Goal: Task Accomplishment & Management: Manage account settings

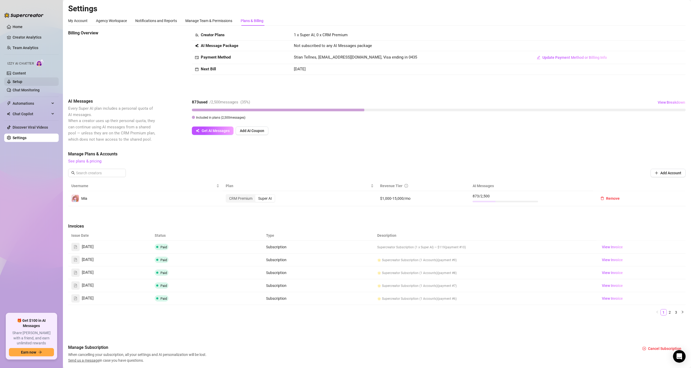
click at [22, 80] on link "Setup" at bounding box center [18, 81] width 10 height 4
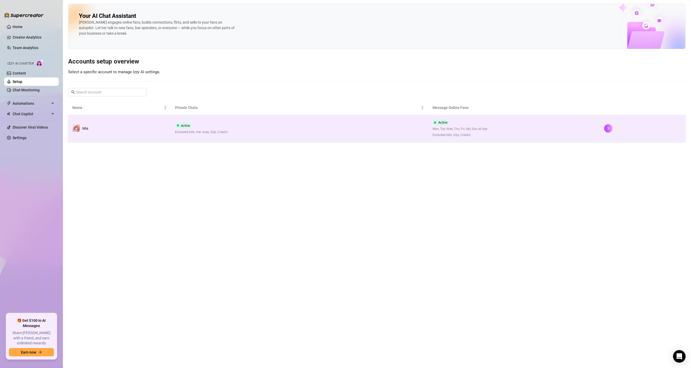
click at [303, 134] on td "Active Excluded lists: Har snap, Kjip, Creator" at bounding box center [299, 128] width 257 height 27
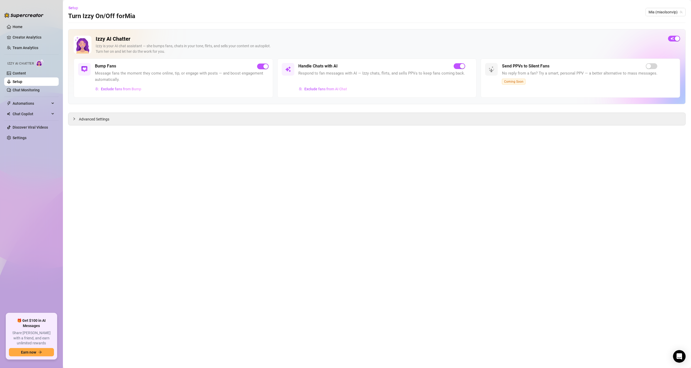
click at [194, 80] on span "Message fans the moment they come online, tip, or engage with posts — and boost…" at bounding box center [182, 76] width 174 height 12
click at [99, 119] on span "Advanced Settings" at bounding box center [94, 119] width 30 height 6
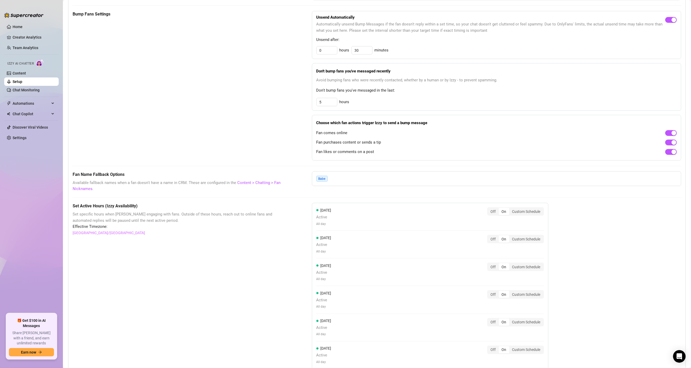
scroll to position [189, 0]
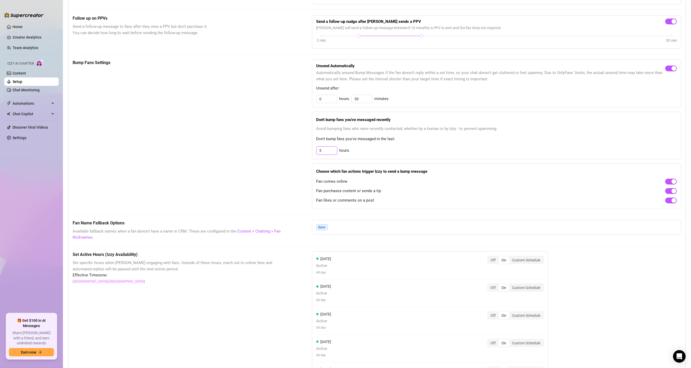
drag, startPoint x: 327, startPoint y: 153, endPoint x: 296, endPoint y: 156, distance: 30.6
click at [296, 156] on div "Bump Fans Settings Unsend Automatically Automatically unsend Bump Messages if t…" at bounding box center [377, 134] width 609 height 149
click at [378, 145] on div "Don't bump fans you've messaged recently Avoid bumping fans who were recently c…" at bounding box center [496, 135] width 369 height 47
click at [325, 152] on input at bounding box center [327, 151] width 20 height 8
type input "4"
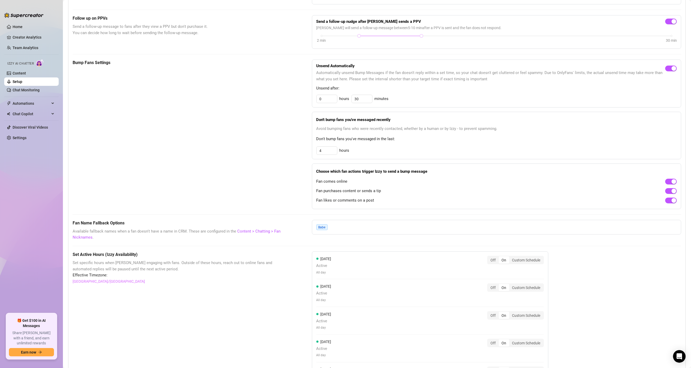
click at [267, 159] on div "Bump Fans Settings" at bounding box center [179, 134] width 213 height 149
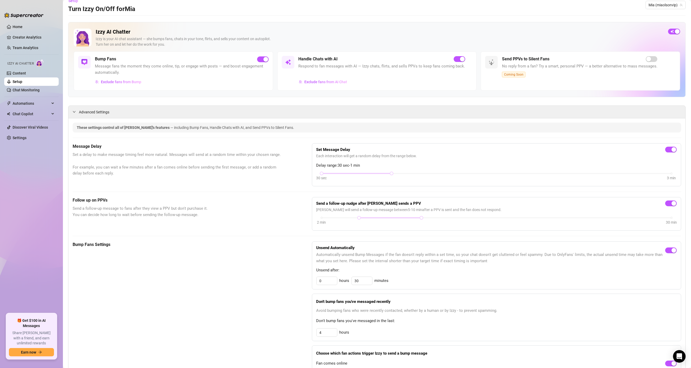
scroll to position [0, 0]
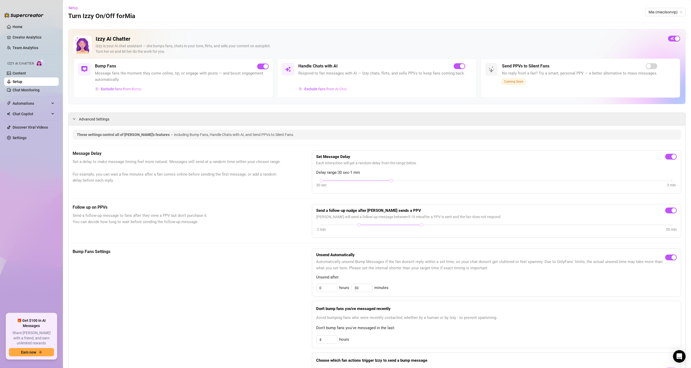
click at [13, 79] on link "Setup" at bounding box center [18, 81] width 10 height 4
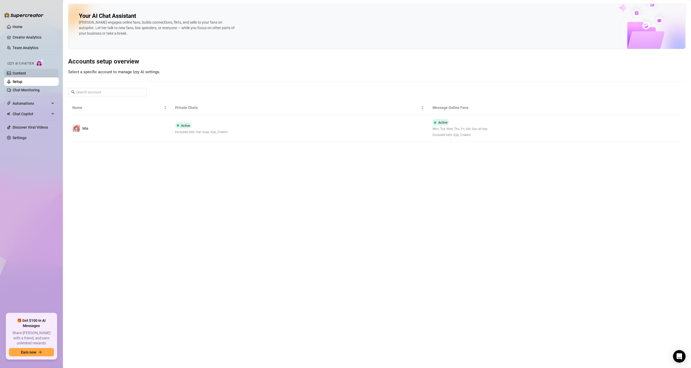
click at [21, 72] on link "Content" at bounding box center [19, 73] width 13 height 4
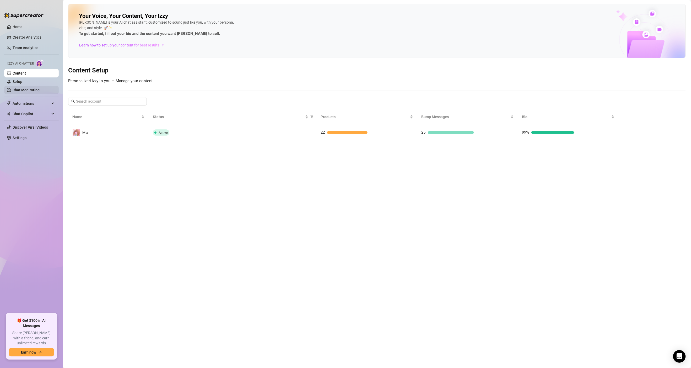
click at [23, 88] on link "Chat Monitoring" at bounding box center [26, 90] width 27 height 4
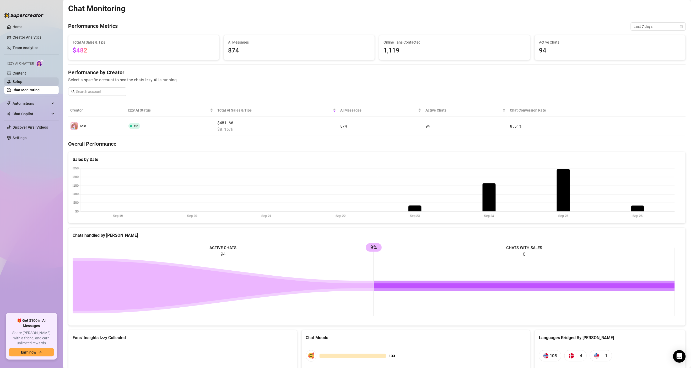
click at [15, 79] on link "Setup" at bounding box center [18, 81] width 10 height 4
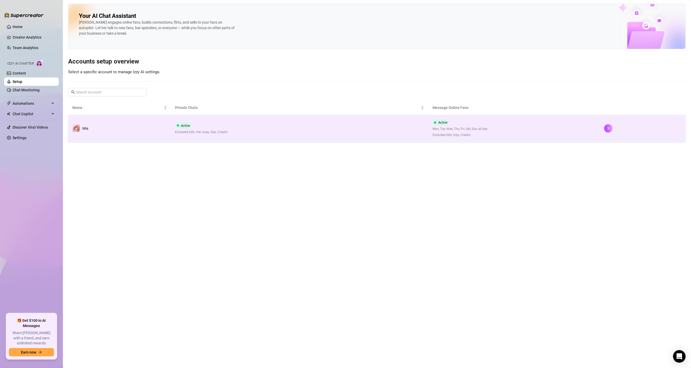
click at [255, 126] on td "Active Excluded lists: Har snap, Kjip, Creator" at bounding box center [299, 128] width 257 height 27
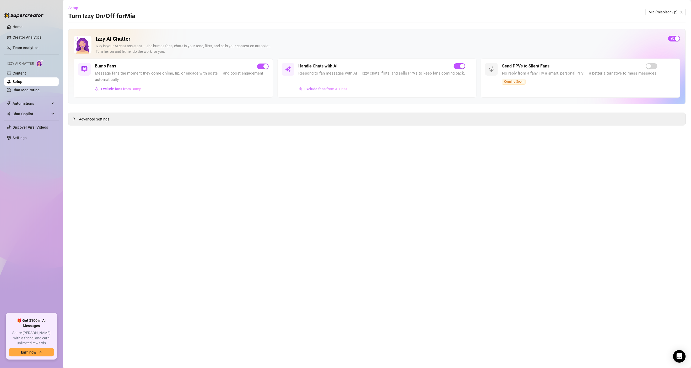
click at [337, 89] on span "Exclude fans from AI Chat" at bounding box center [326, 89] width 43 height 4
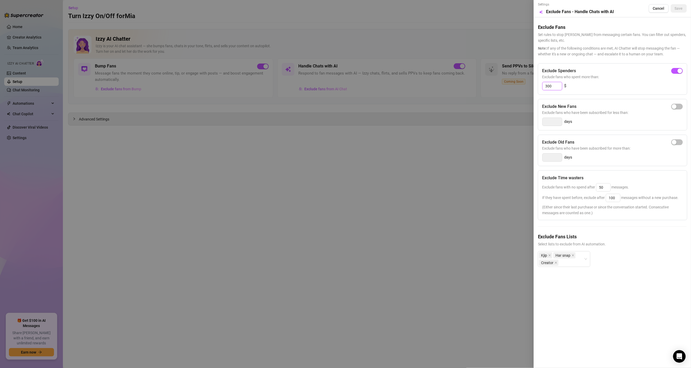
drag, startPoint x: 547, startPoint y: 86, endPoint x: 543, endPoint y: 89, distance: 5.2
click at [543, 89] on input "300" at bounding box center [552, 86] width 19 height 8
type input "400"
click at [676, 8] on span "Save" at bounding box center [679, 8] width 8 height 4
